Goal: Transaction & Acquisition: Subscribe to service/newsletter

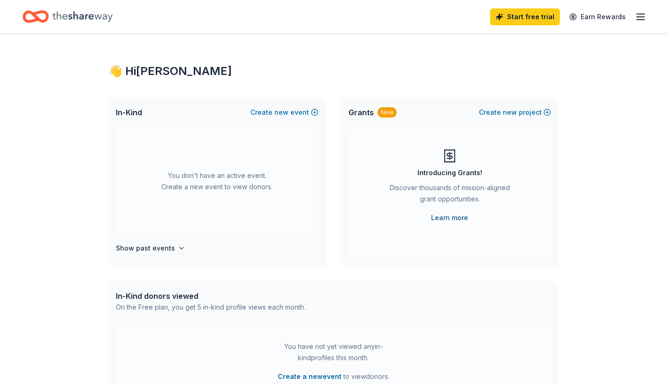
click at [460, 216] on link "Learn more" at bounding box center [449, 217] width 37 height 11
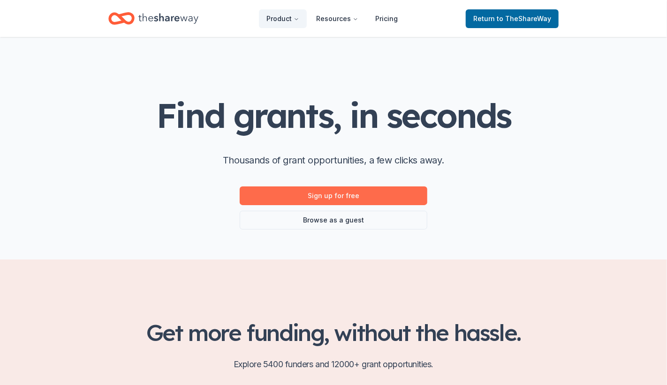
click at [385, 196] on link "Sign up for free" at bounding box center [334, 196] width 188 height 19
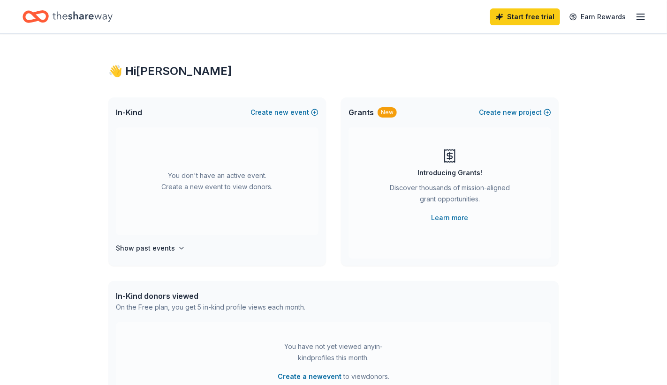
click at [466, 204] on div "Discover thousands of mission-aligned grant opportunities." at bounding box center [450, 195] width 128 height 26
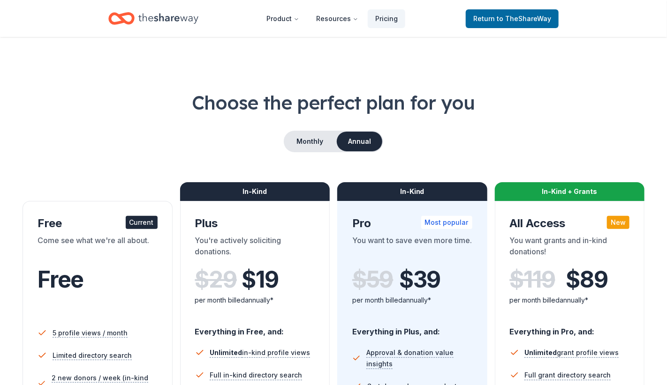
click at [164, 151] on div "Monthly Annual" at bounding box center [334, 142] width 622 height 22
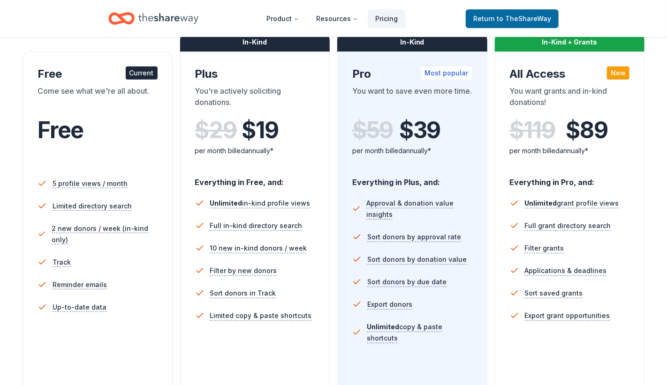
scroll to position [150, 0]
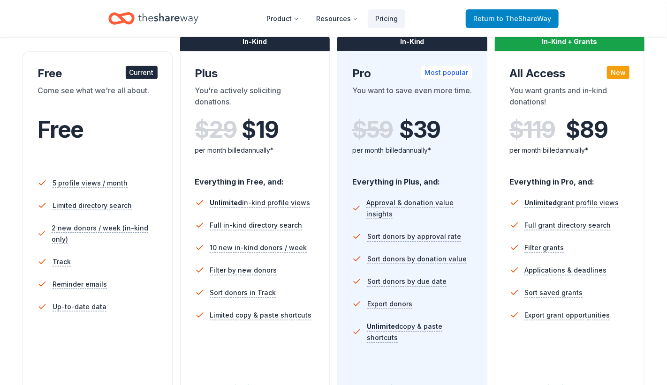
click at [520, 15] on span "to TheShareWay" at bounding box center [524, 19] width 54 height 8
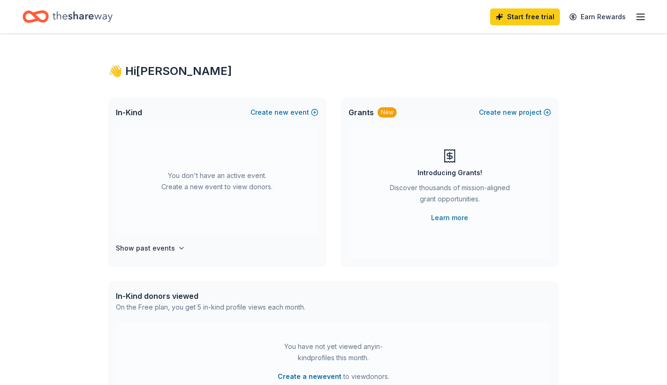
click at [642, 10] on div "Start free trial Earn Rewards" at bounding box center [568, 17] width 156 height 22
click at [640, 15] on icon "button" at bounding box center [640, 16] width 11 height 11
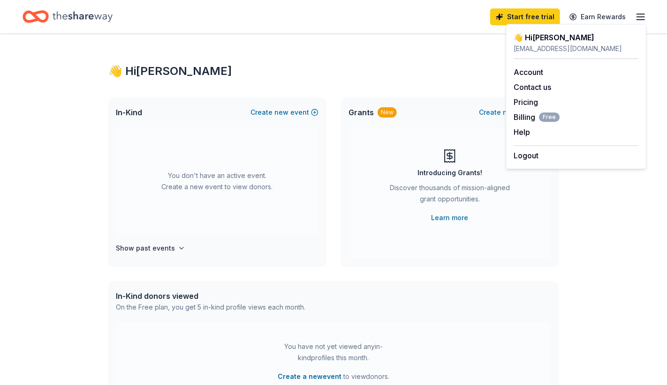
click at [621, 209] on div "👋 Hi PHYLLIS In-Kind Create new event You don't have an active event. Create a …" at bounding box center [333, 308] width 667 height 548
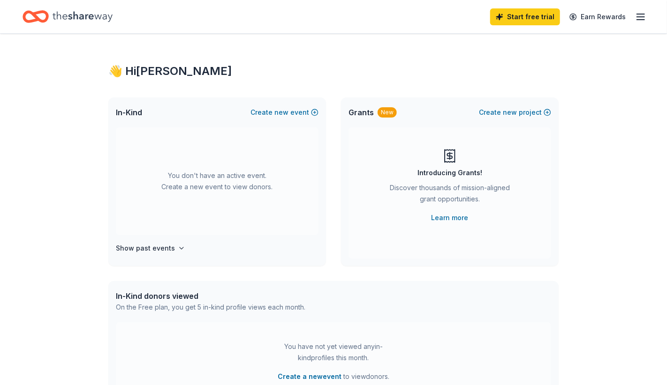
click at [71, 15] on icon "Home" at bounding box center [83, 16] width 60 height 10
click at [74, 15] on icon "Home" at bounding box center [83, 16] width 60 height 10
click at [34, 15] on icon "Home" at bounding box center [40, 16] width 15 height 9
click at [585, 14] on link "Earn Rewards" at bounding box center [598, 16] width 68 height 17
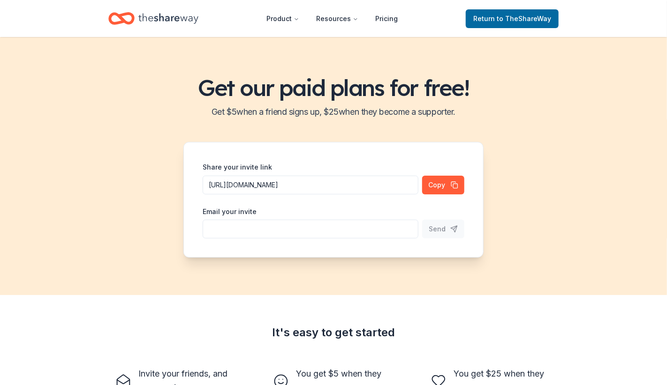
click at [160, 17] on icon "Home" at bounding box center [168, 18] width 60 height 10
